Goal: Task Accomplishment & Management: Manage account settings

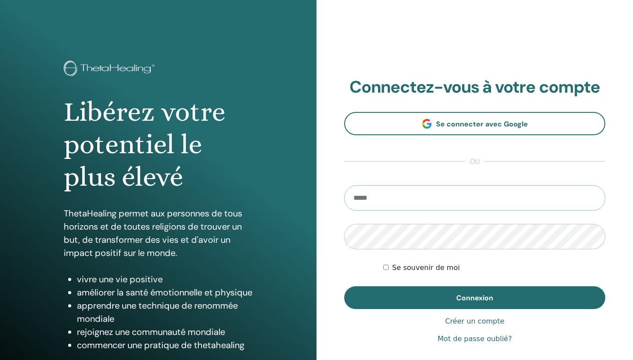
type input "**********"
click at [475, 298] on button "Connexion" at bounding box center [474, 298] width 261 height 23
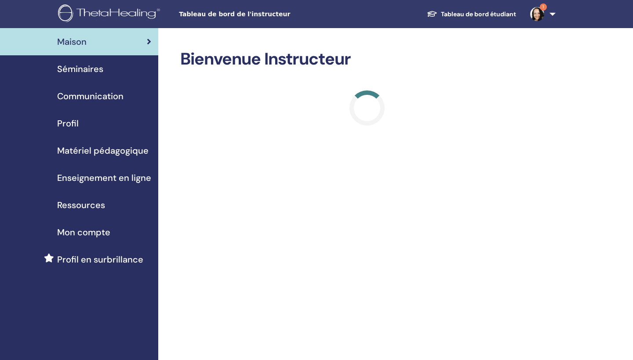
click at [95, 70] on span "Séminaires" at bounding box center [80, 68] width 46 height 13
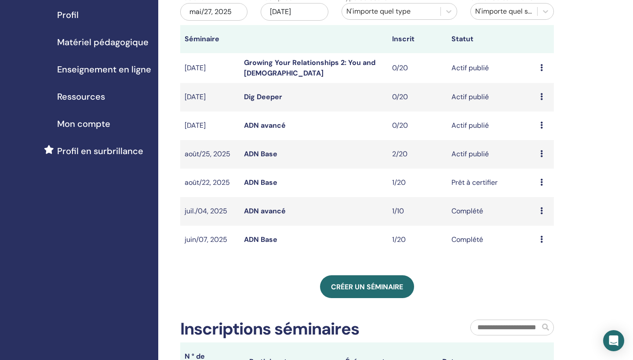
scroll to position [120, 0]
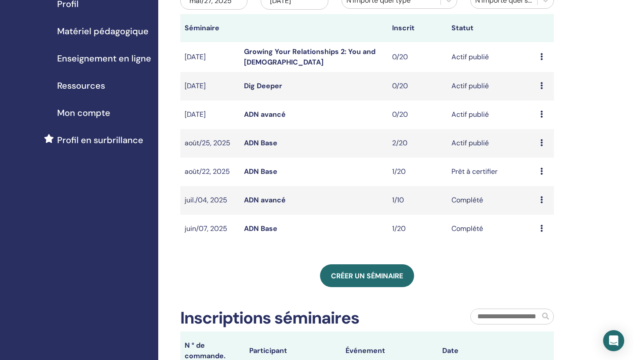
click at [542, 142] on icon at bounding box center [541, 142] width 3 height 7
click at [544, 177] on link "Participants" at bounding box center [542, 175] width 39 height 9
click at [541, 117] on icon at bounding box center [541, 114] width 3 height 7
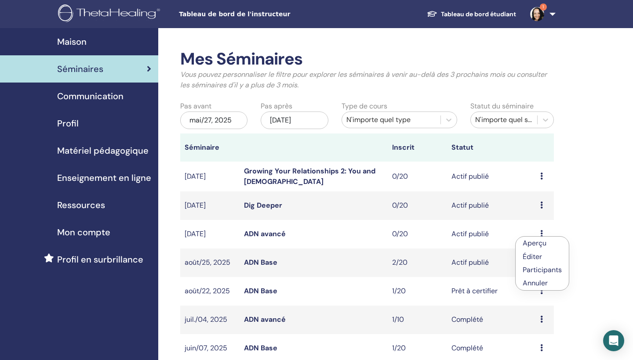
scroll to position [0, 0]
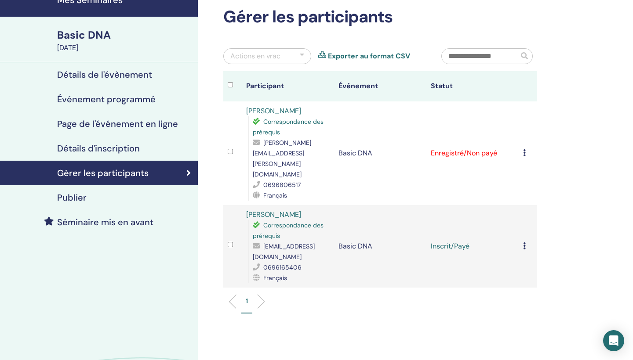
scroll to position [49, 0]
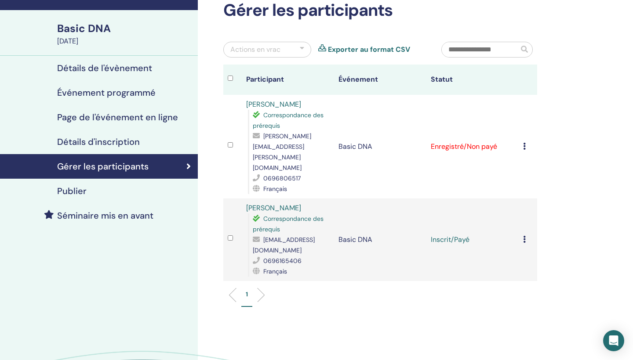
click at [525, 236] on icon at bounding box center [524, 239] width 3 height 7
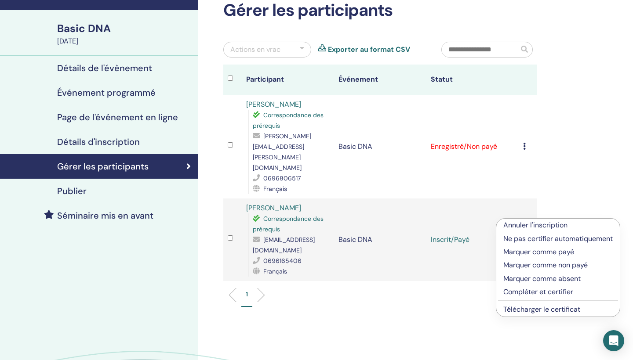
click at [527, 294] on p "Compléter et certifier" at bounding box center [557, 292] width 109 height 11
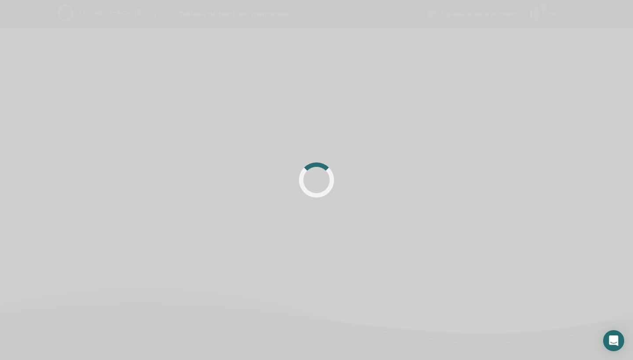
scroll to position [49, 0]
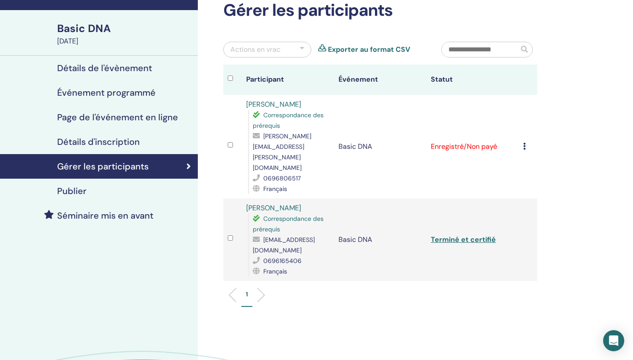
click at [525, 143] on icon at bounding box center [524, 146] width 3 height 7
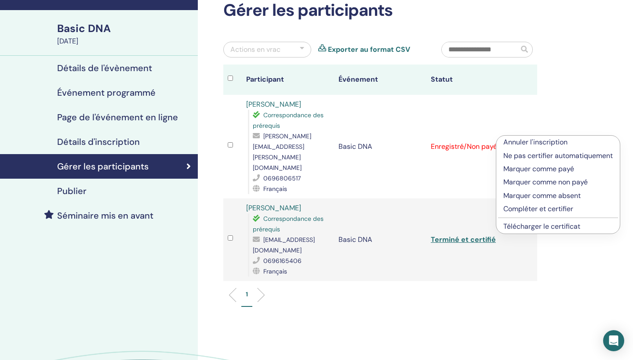
click at [530, 165] on p "Marquer comme payé" at bounding box center [557, 169] width 109 height 11
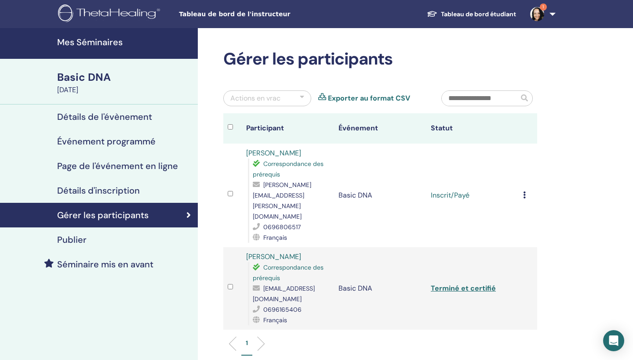
click at [524, 192] on icon at bounding box center [524, 195] width 3 height 7
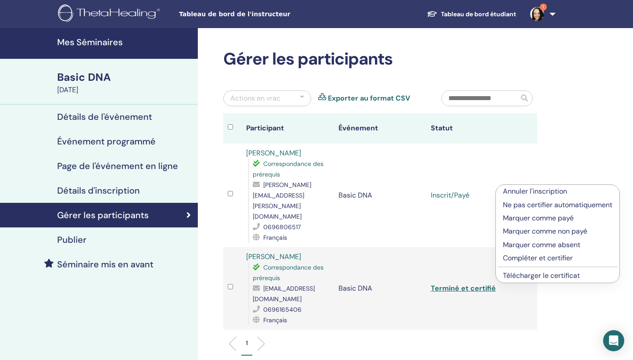
click at [529, 256] on p "Compléter et certifier" at bounding box center [557, 258] width 109 height 11
